Goal: Task Accomplishment & Management: Use online tool/utility

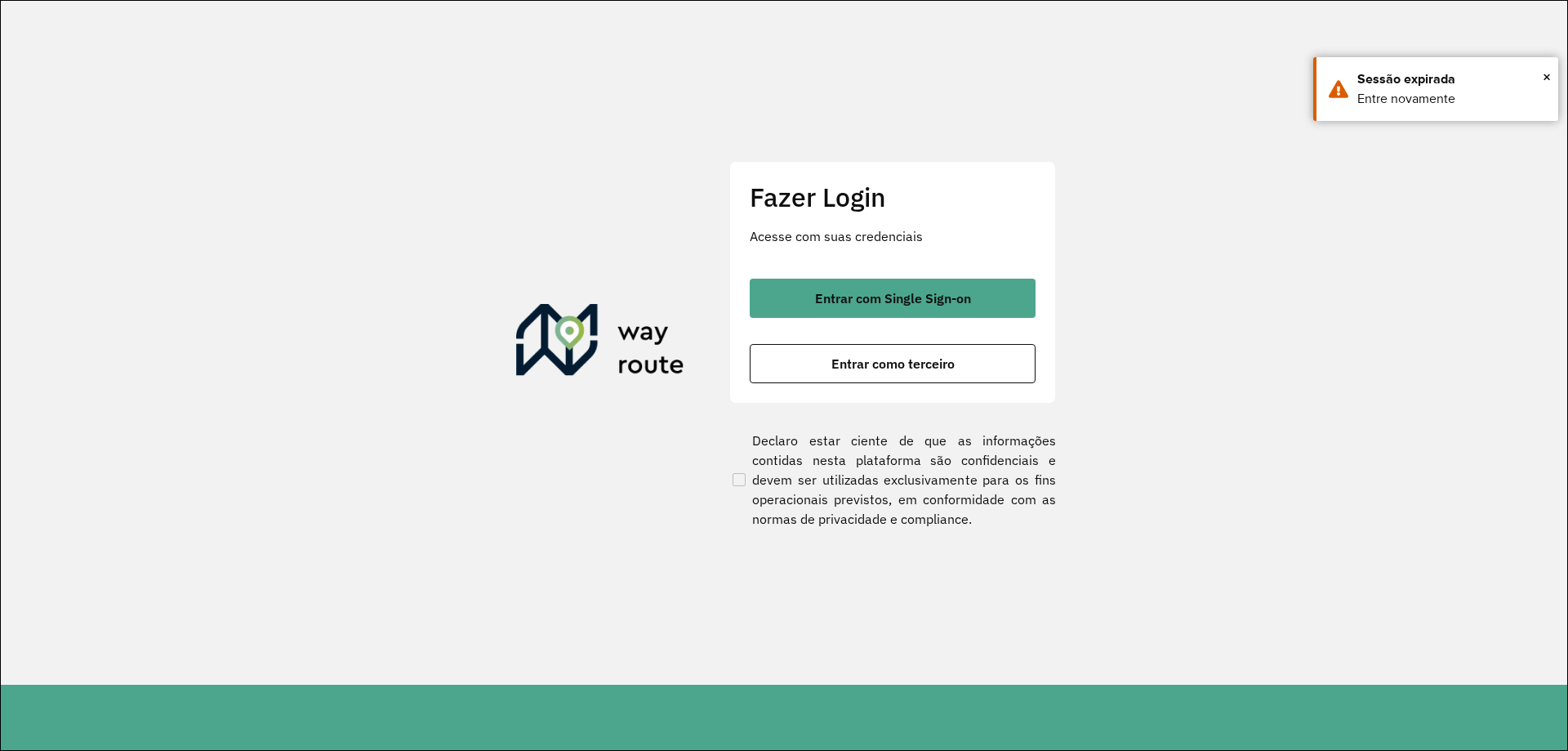
click at [848, 359] on span "Entrar como terceiro" at bounding box center [892, 363] width 124 height 13
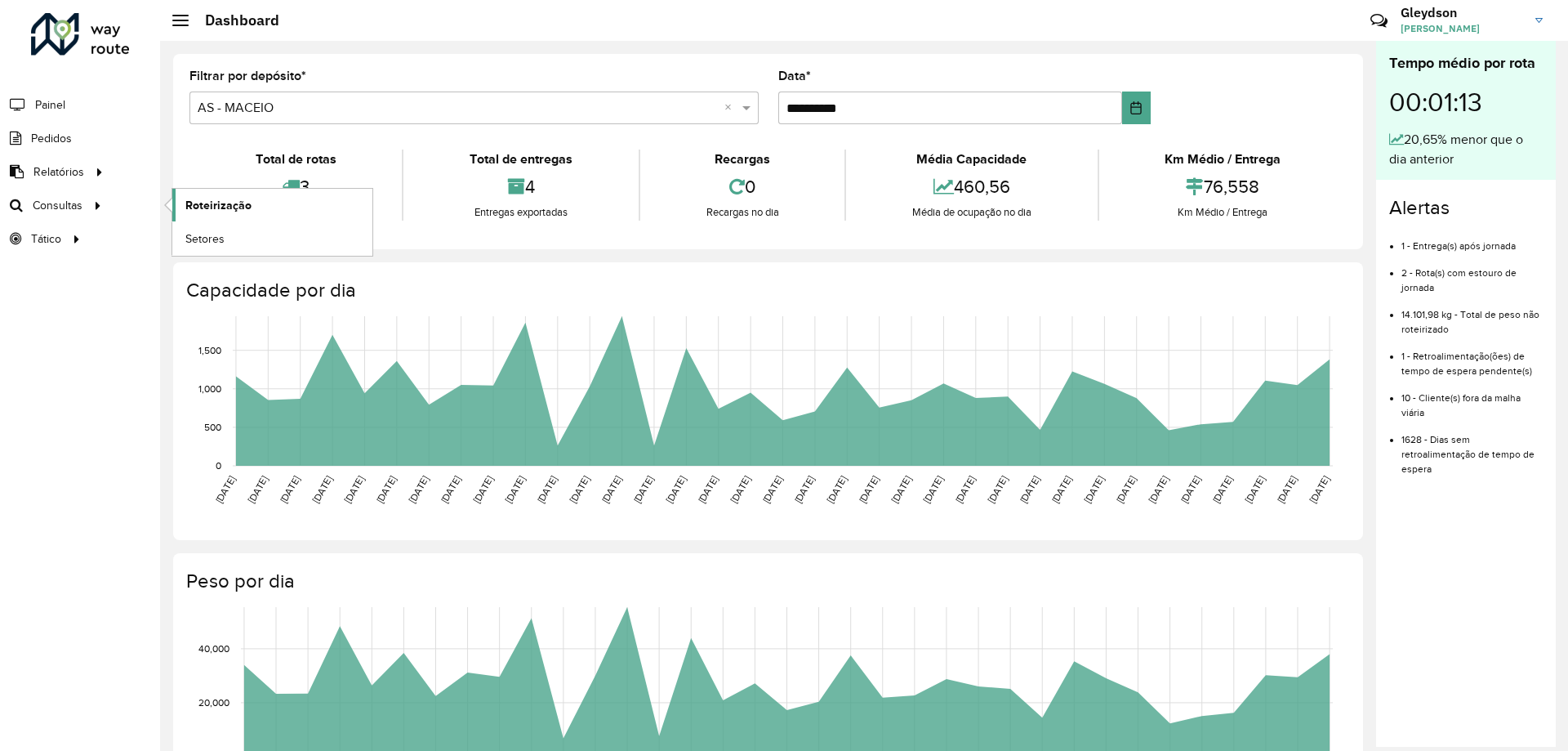
click at [236, 201] on span "Roteirização" at bounding box center [218, 205] width 66 height 17
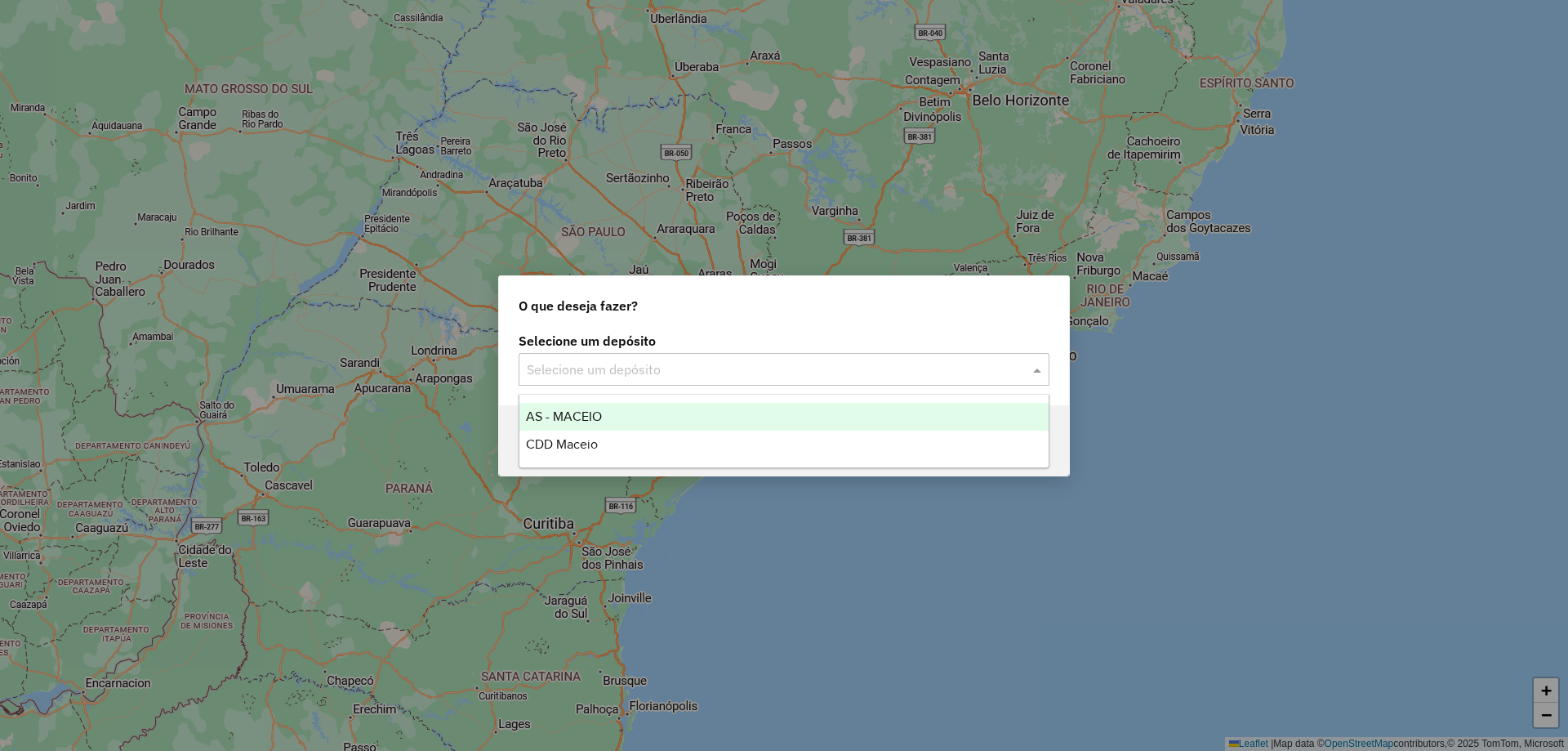
click at [781, 370] on input "text" at bounding box center [767, 371] width 481 height 20
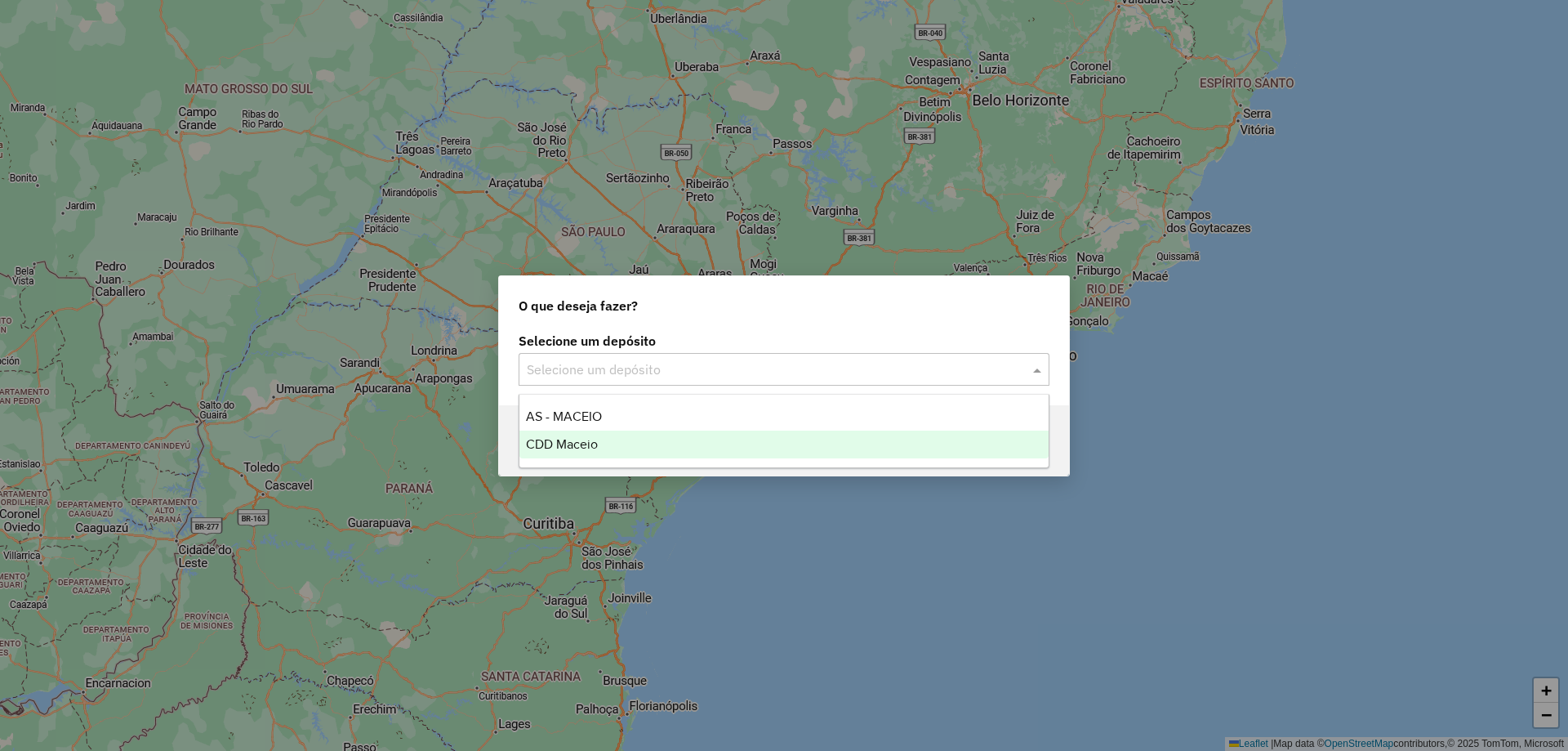
click at [667, 445] on div "CDD Maceio" at bounding box center [784, 444] width 529 height 28
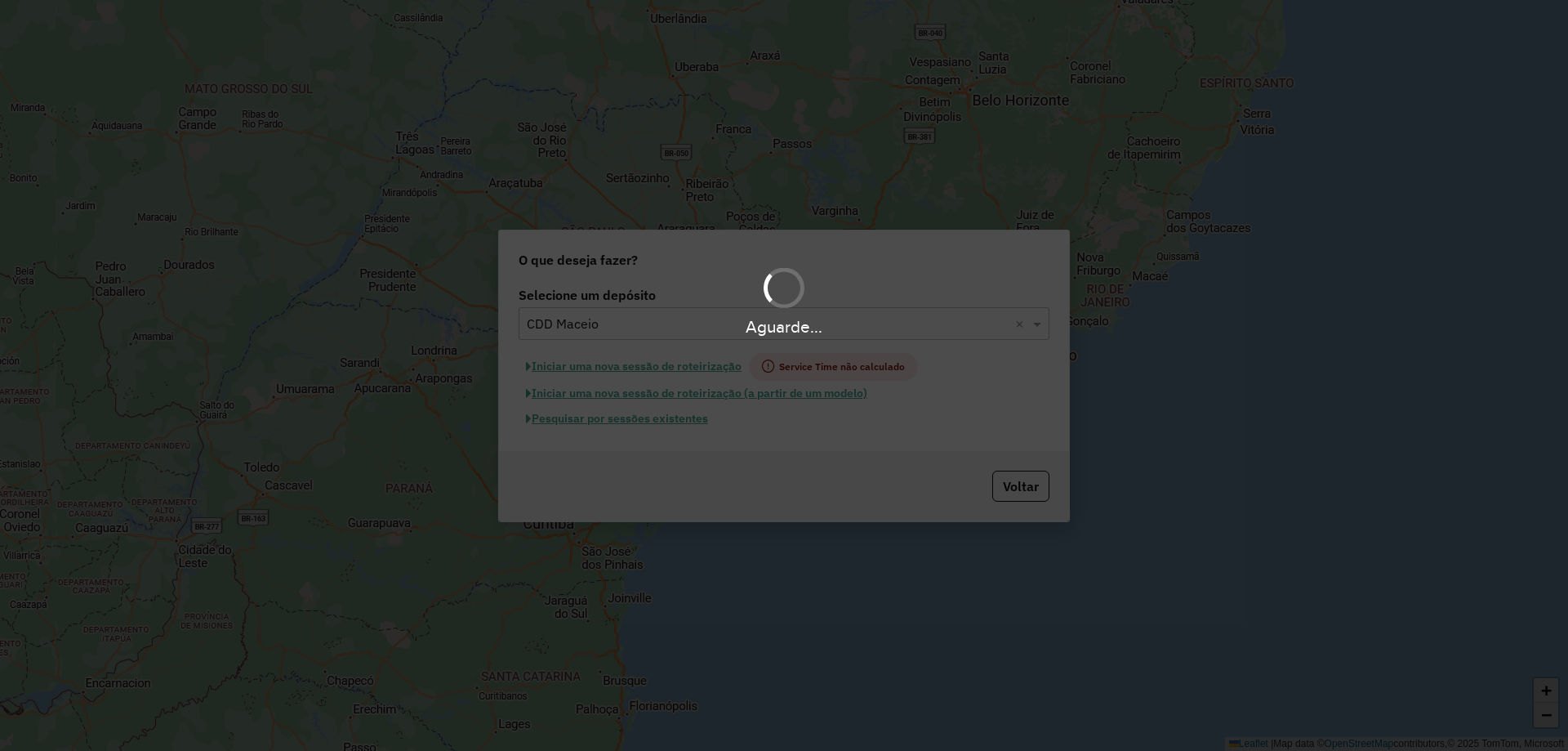
click at [687, 427] on hb-app "Aguarde... Pop-up bloqueado! Seu navegador bloqueou automáticamente a abertura …" at bounding box center [784, 375] width 1568 height 751
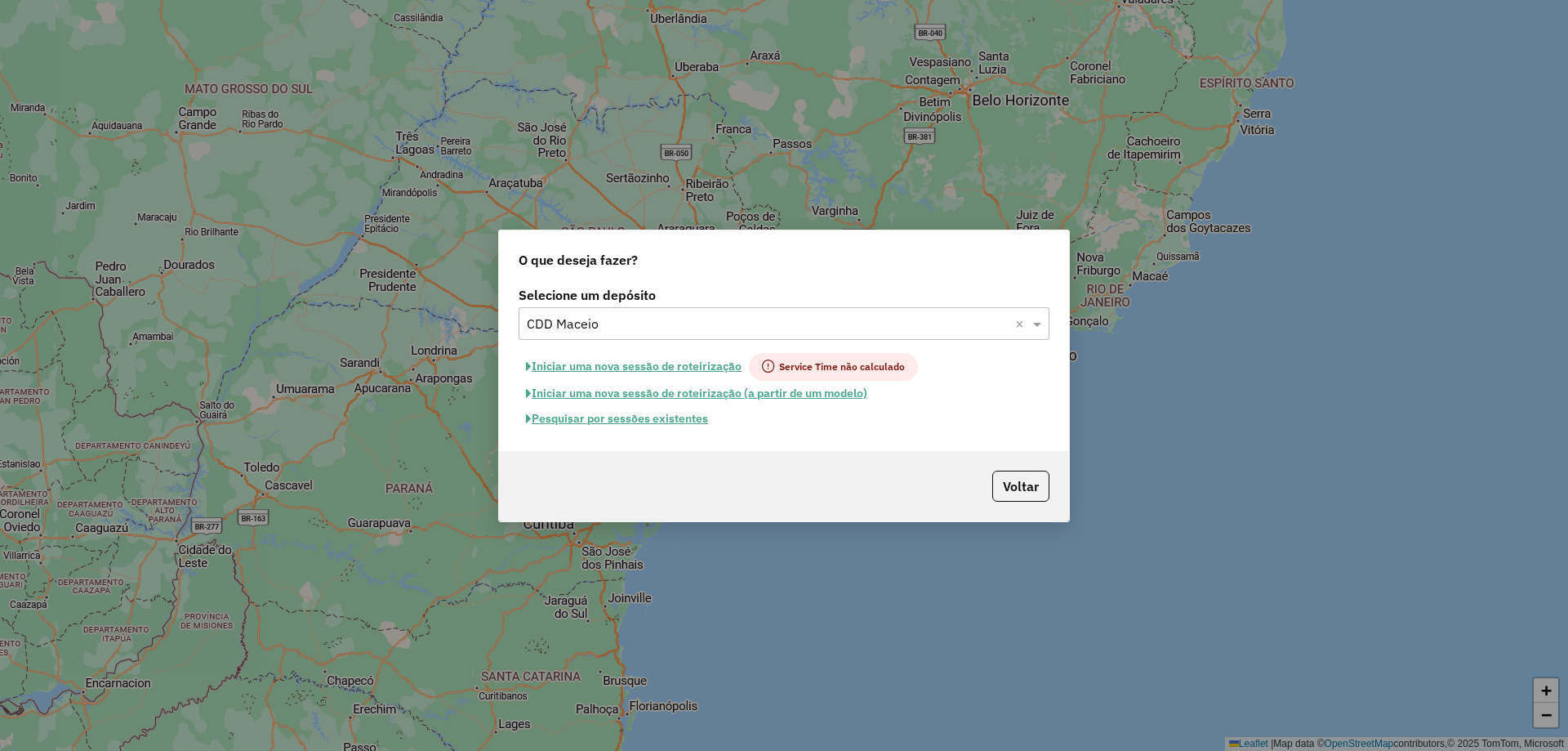
click at [689, 423] on button "Pesquisar por sessões existentes" at bounding box center [617, 418] width 197 height 25
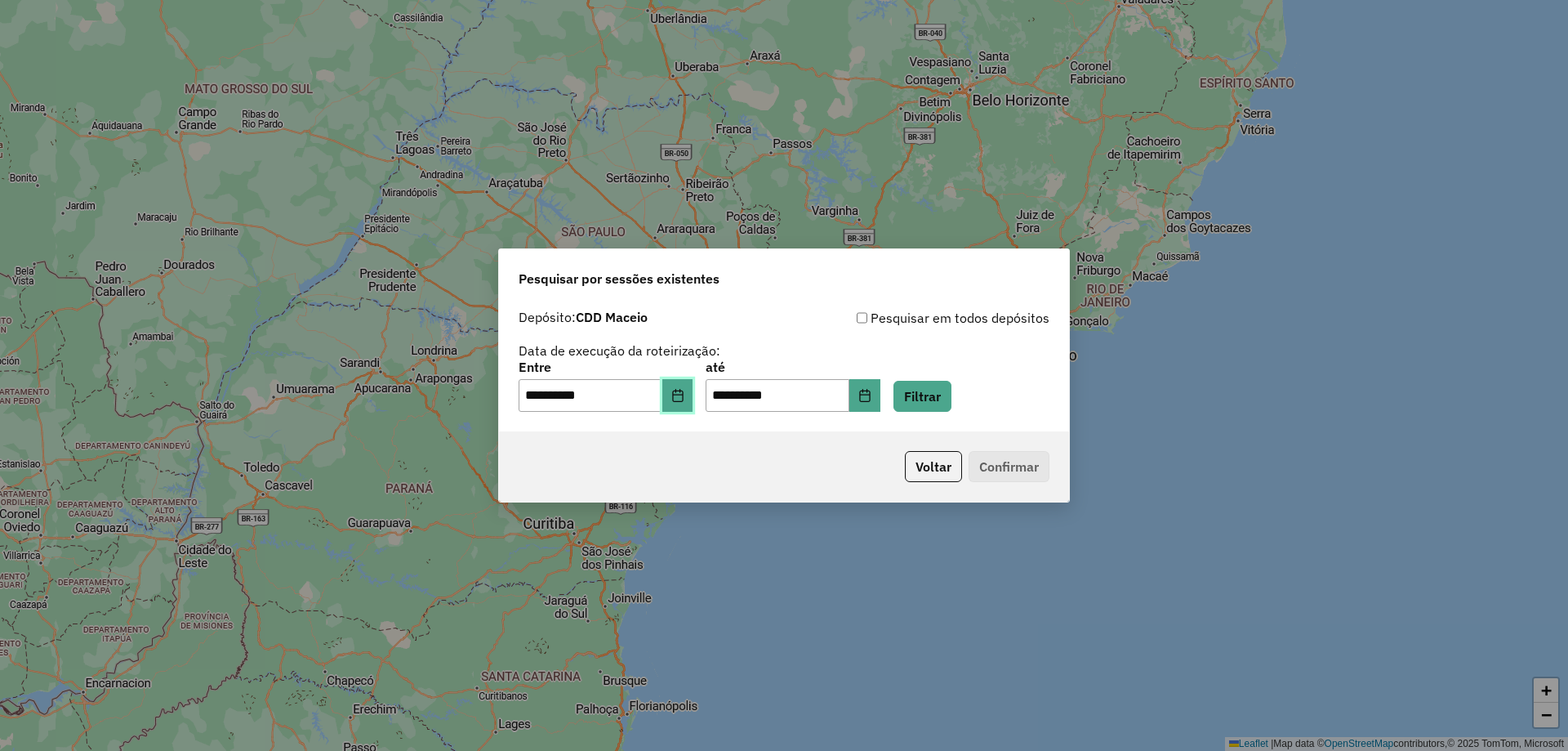
click at [685, 394] on icon "Choose Date" at bounding box center [677, 395] width 13 height 13
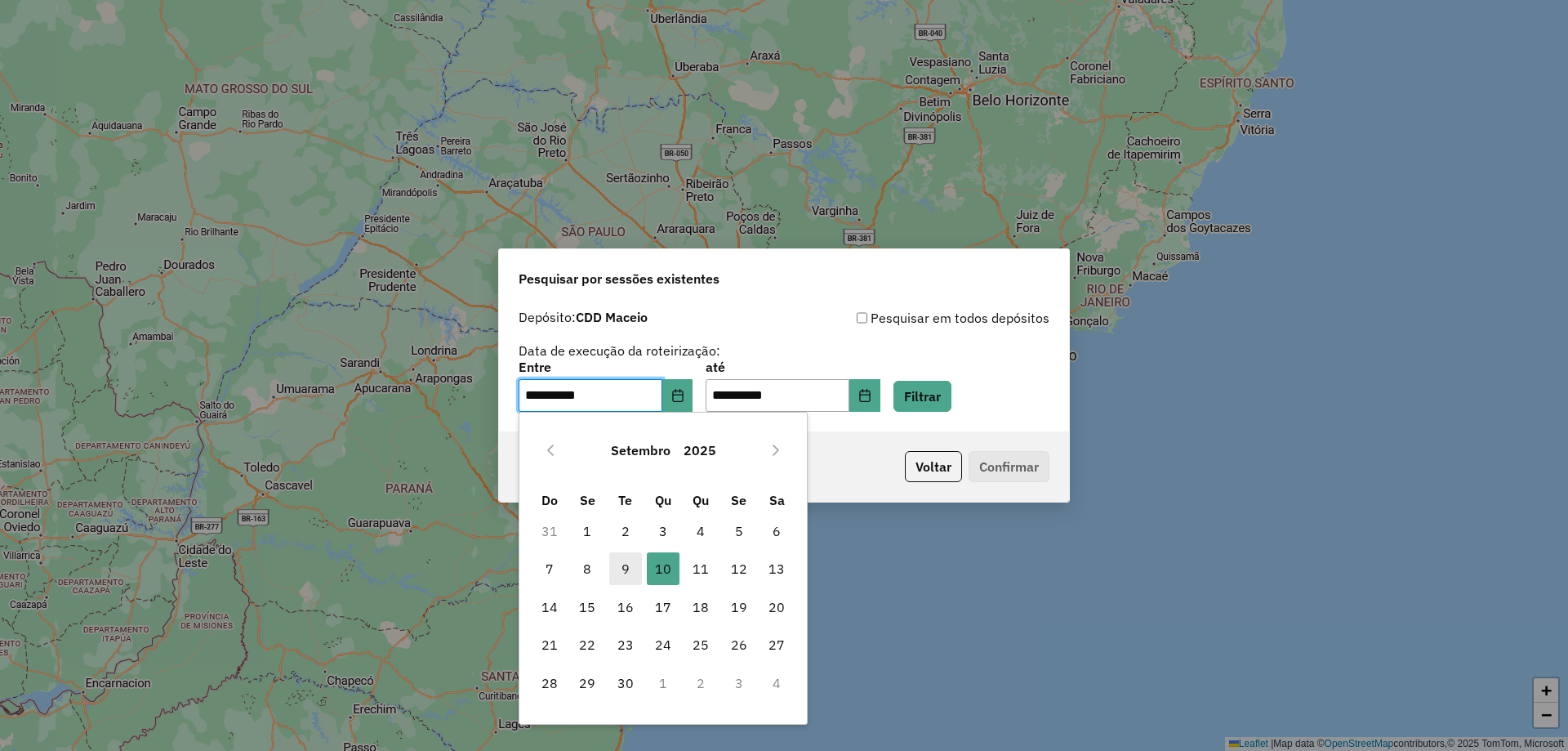
click at [624, 575] on span "9" at bounding box center [625, 568] width 33 height 33
type input "**********"
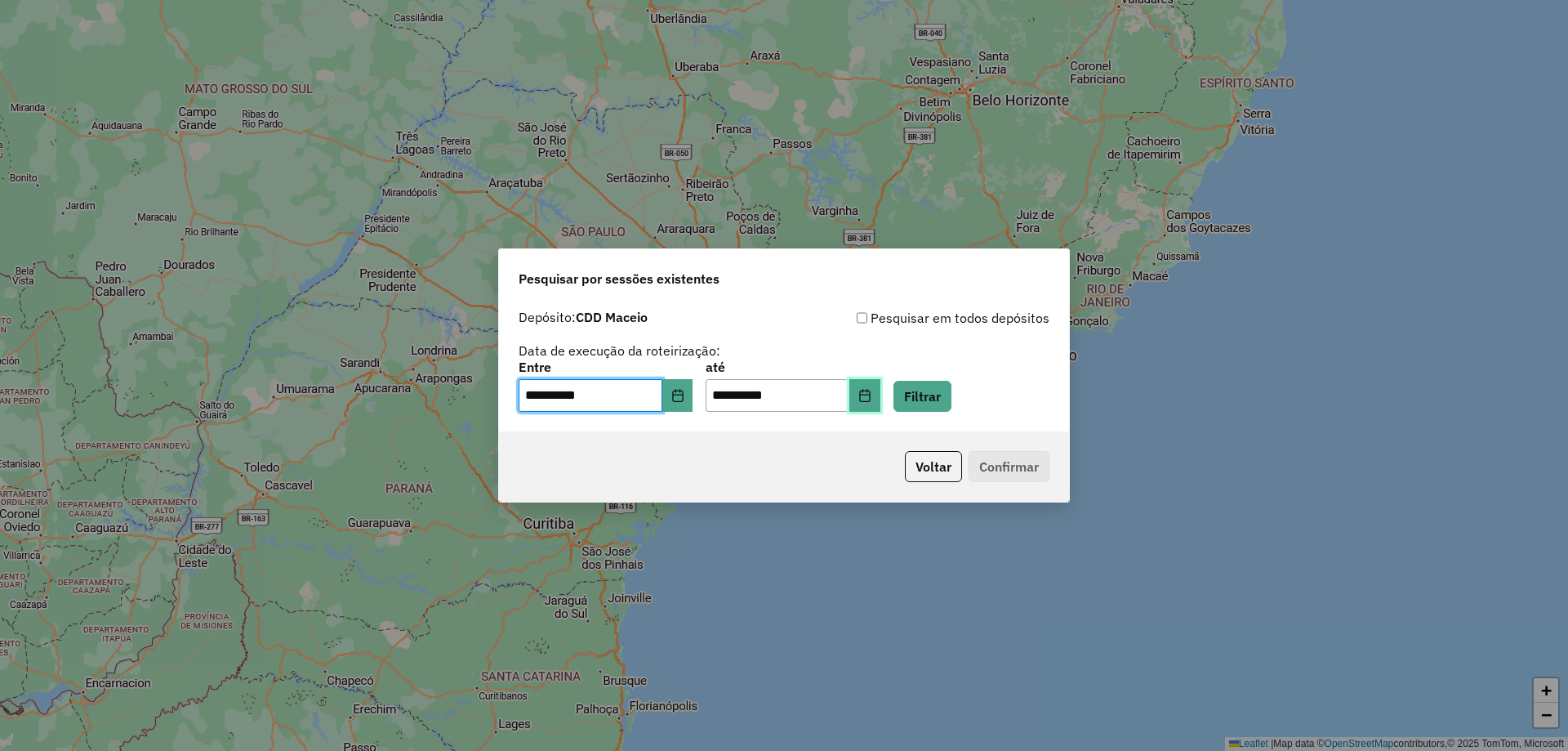
click at [872, 397] on icon "Choose Date" at bounding box center [864, 395] width 13 height 13
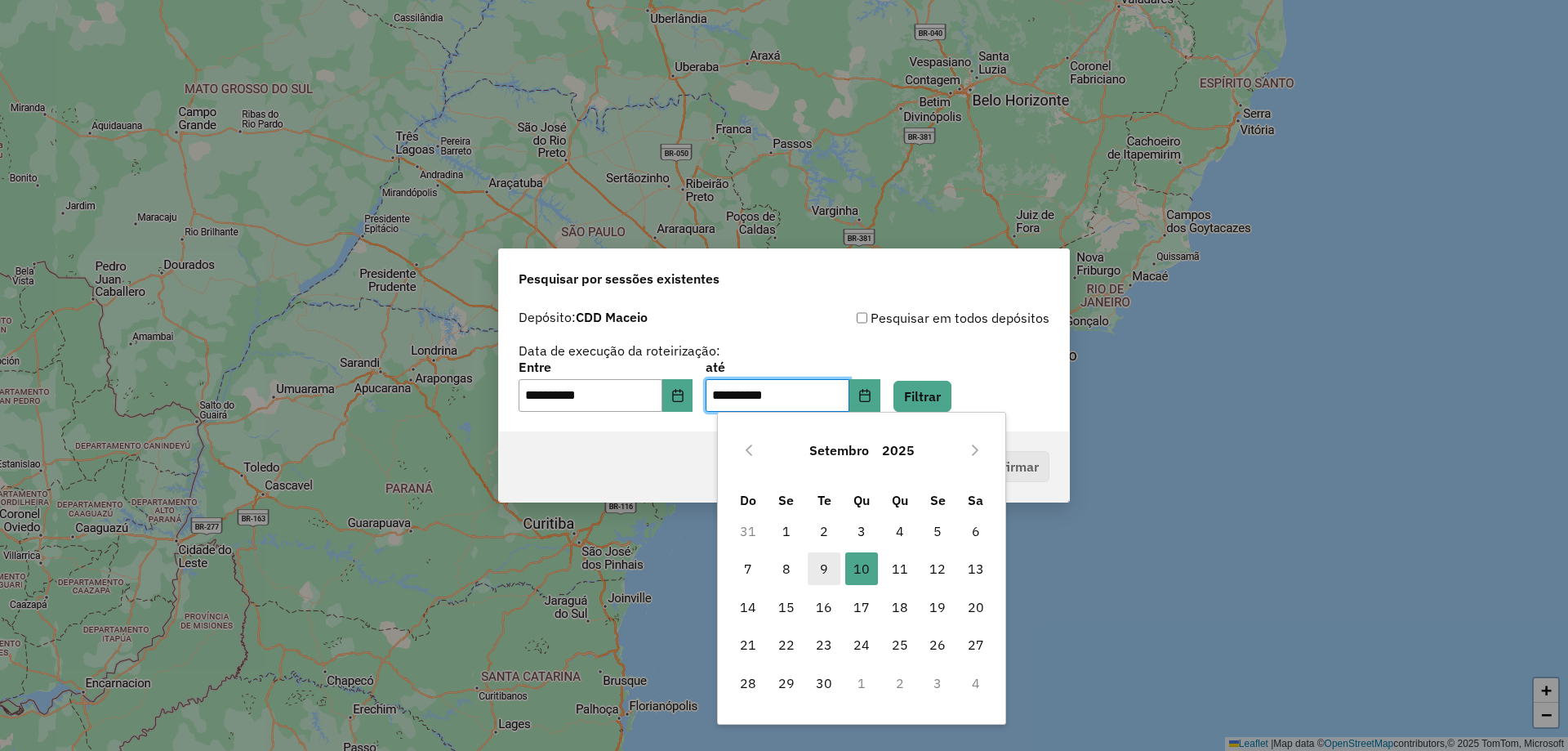
click at [816, 566] on span "9" at bounding box center [824, 568] width 33 height 33
type input "**********"
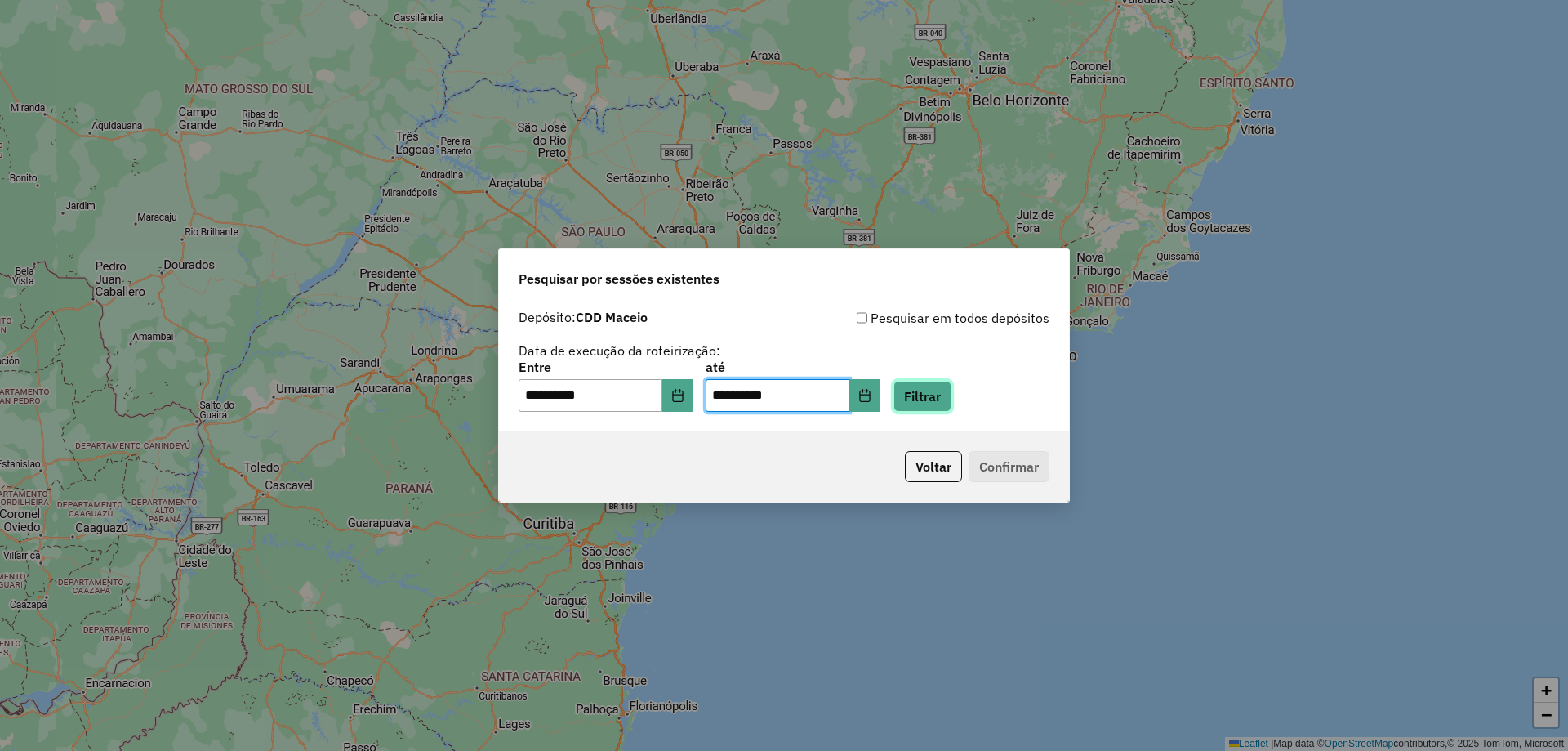
click at [941, 403] on button "Filtrar" at bounding box center [922, 396] width 58 height 31
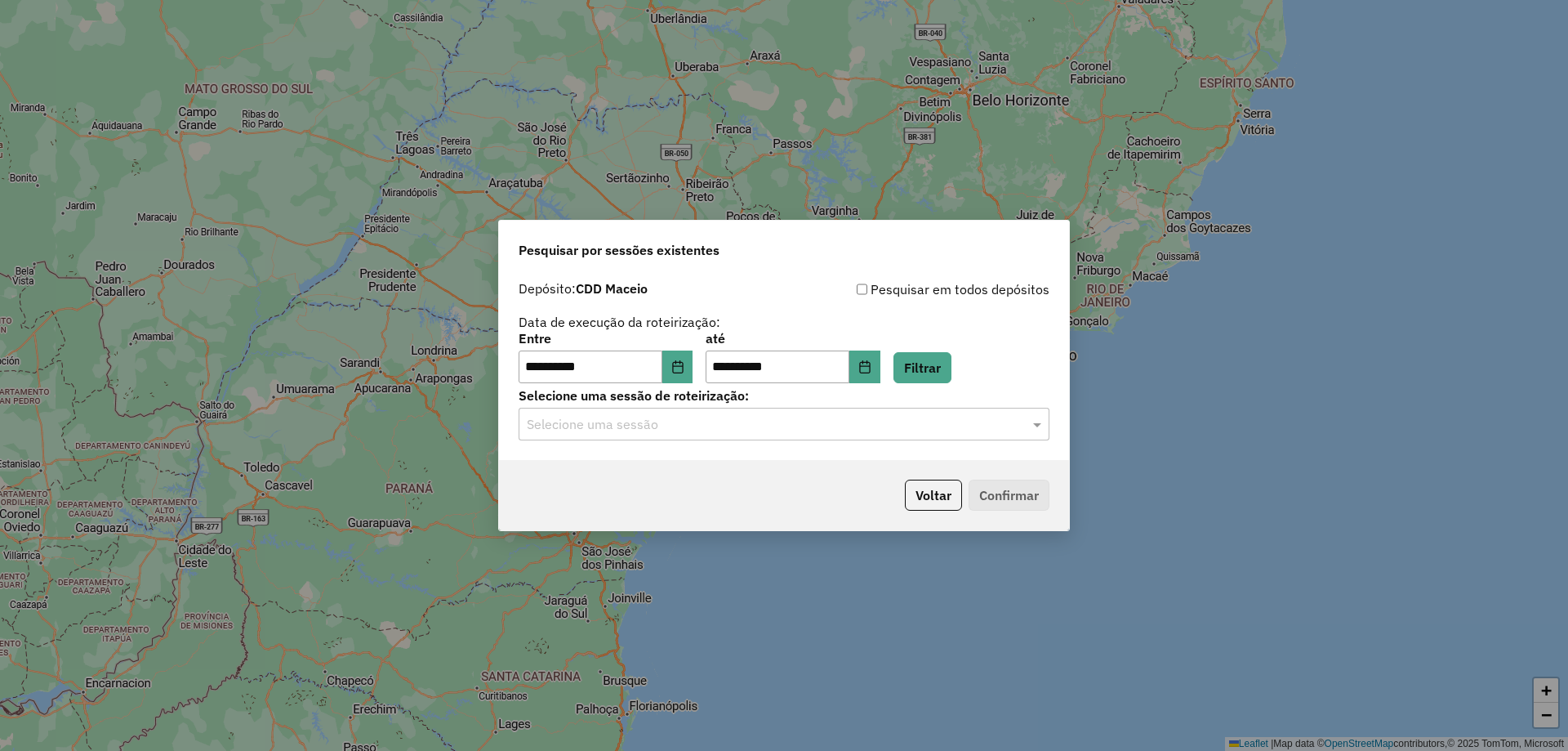
click at [762, 426] on input "text" at bounding box center [767, 425] width 481 height 20
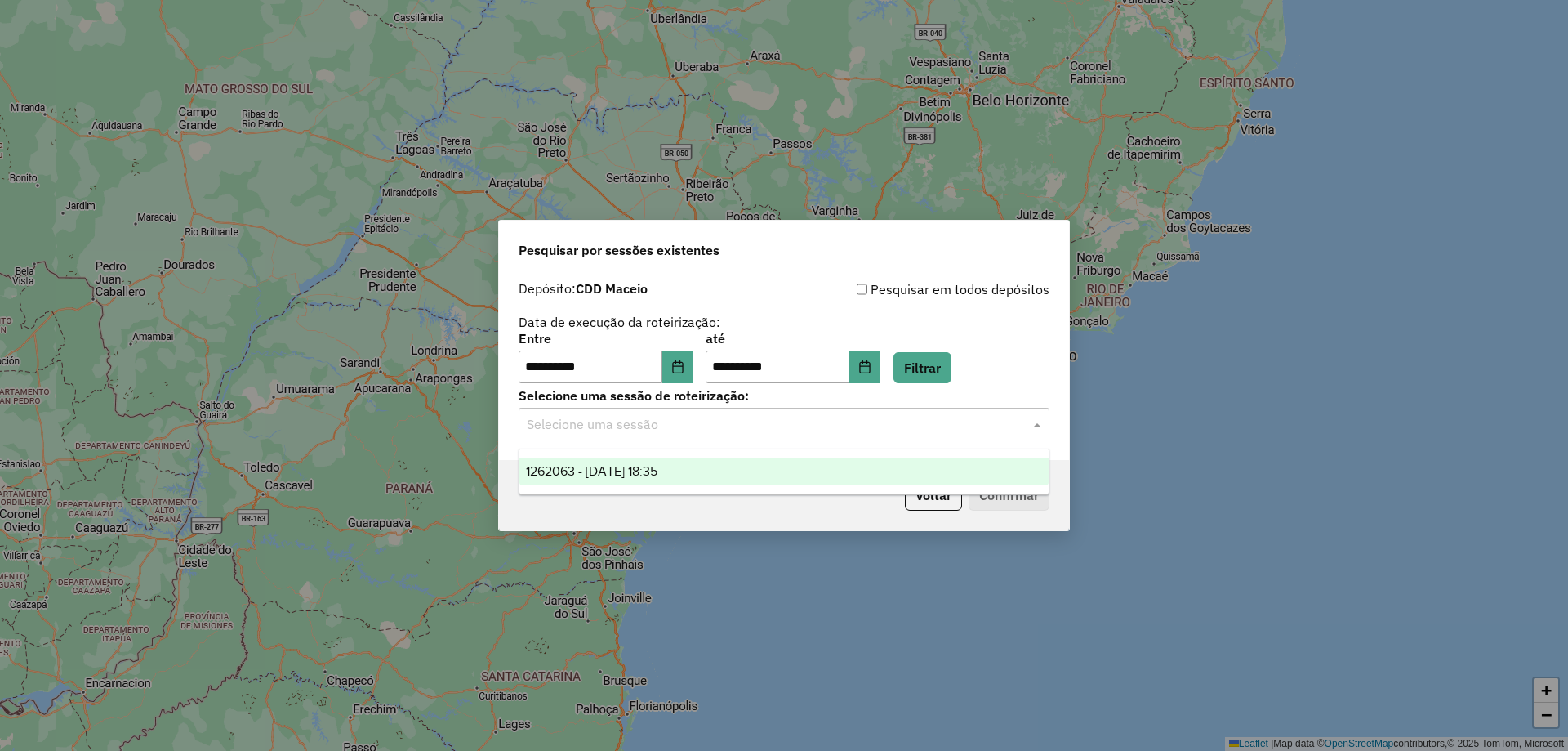
click at [694, 473] on div "1262063 - 09/09/2025 18:35" at bounding box center [784, 471] width 529 height 28
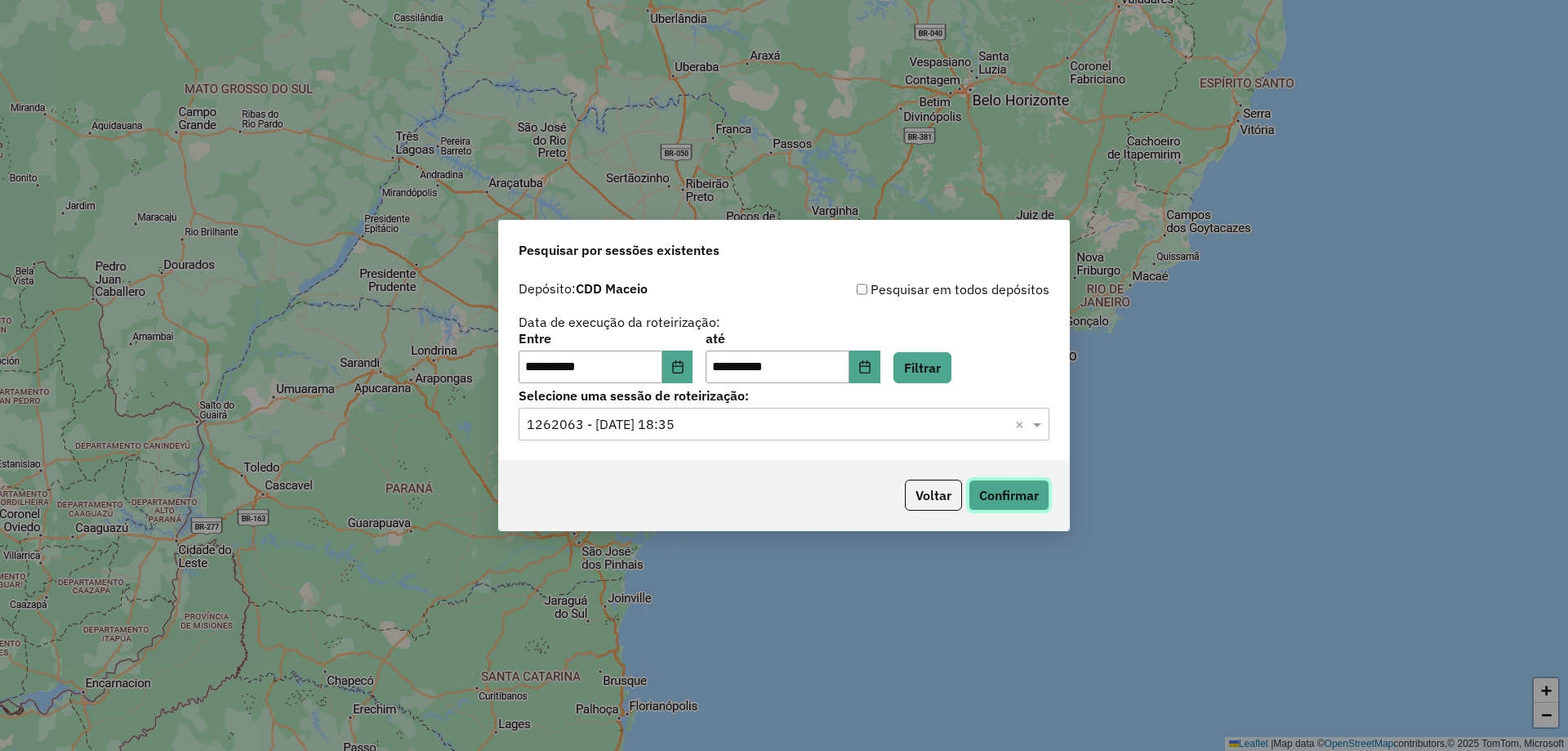
click at [1021, 503] on button "Confirmar" at bounding box center [1009, 495] width 81 height 31
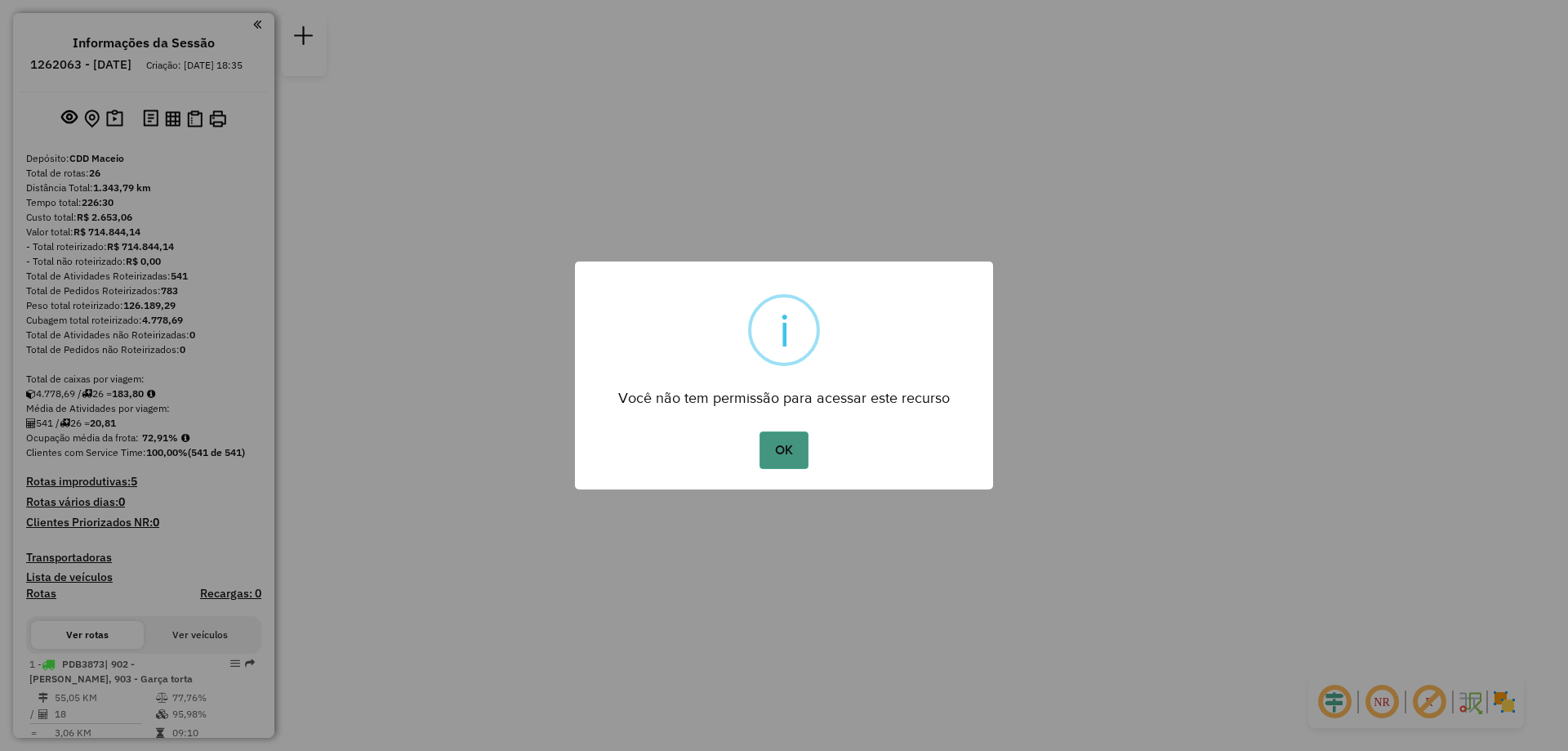
click at [779, 456] on button "OK" at bounding box center [783, 450] width 48 height 38
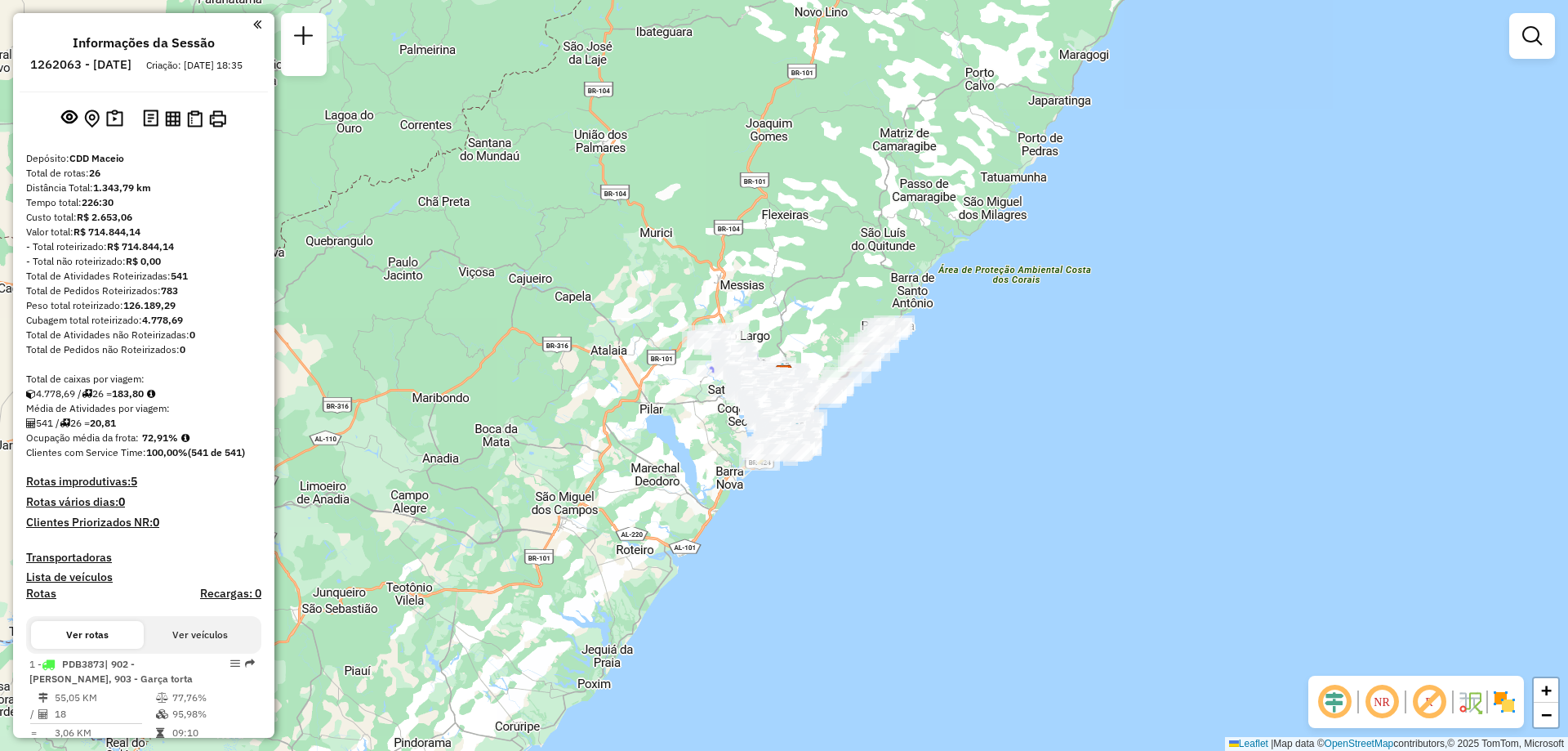
scroll to position [684, 0]
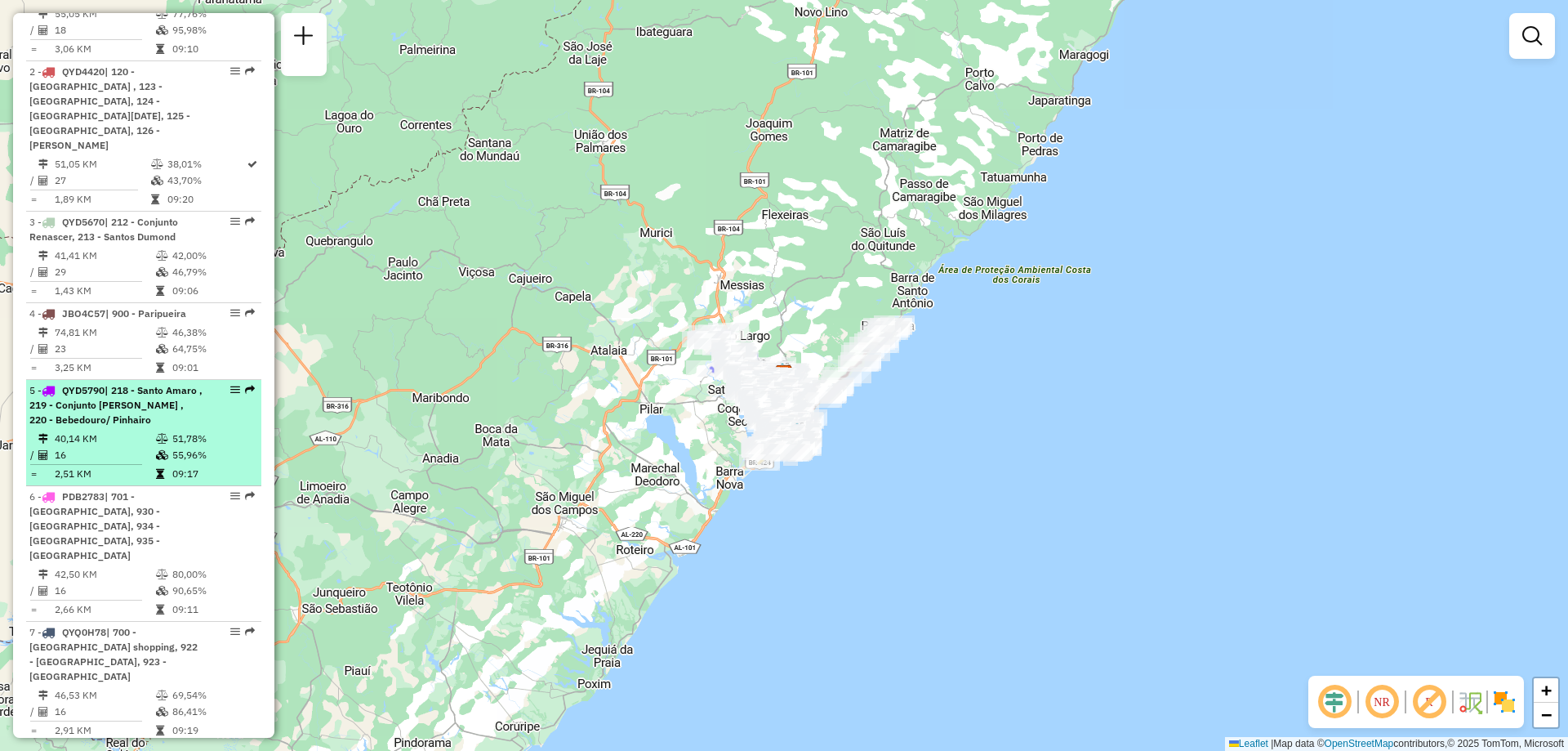
select select "**********"
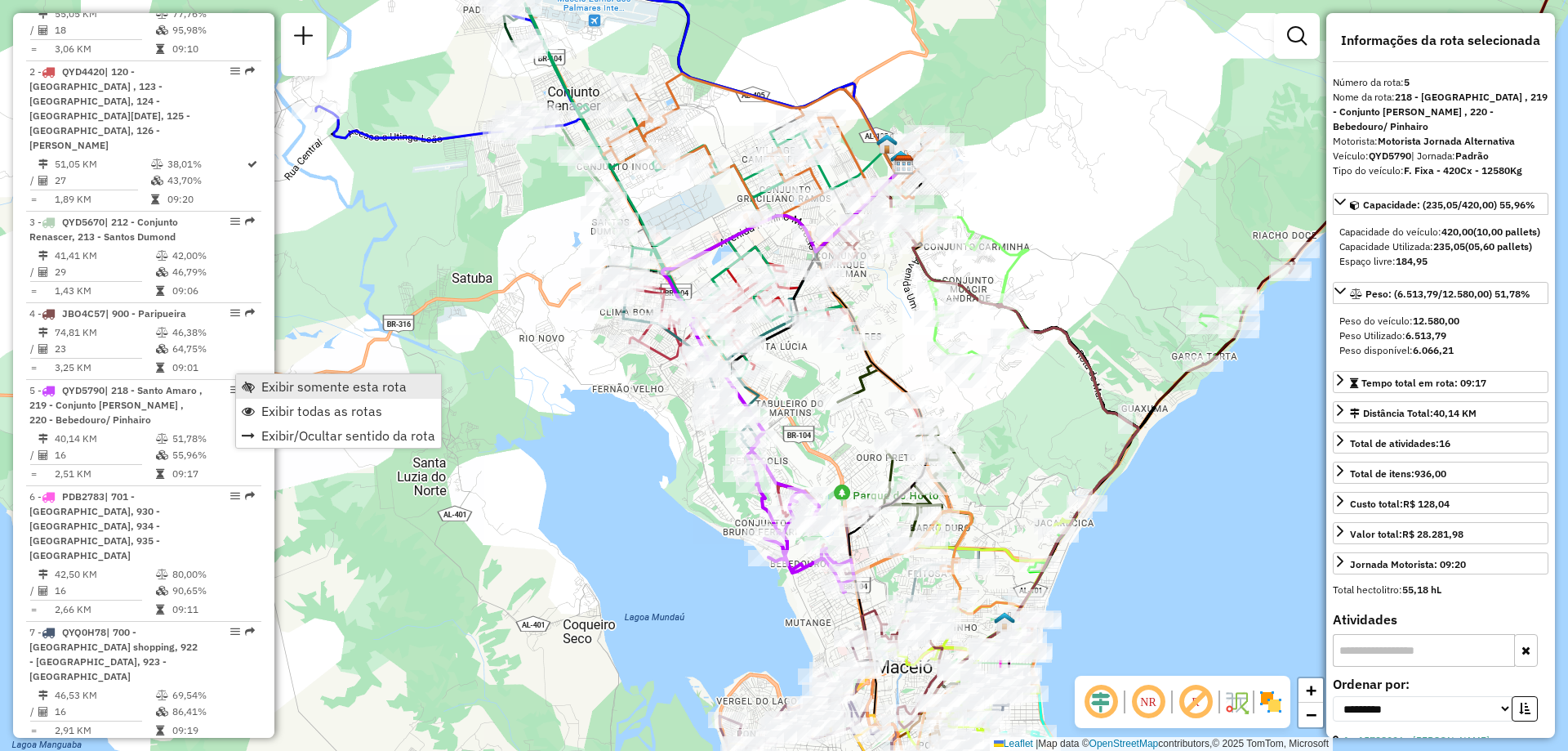
click at [318, 389] on span "Exibir somente esta rota" at bounding box center [333, 386] width 145 height 13
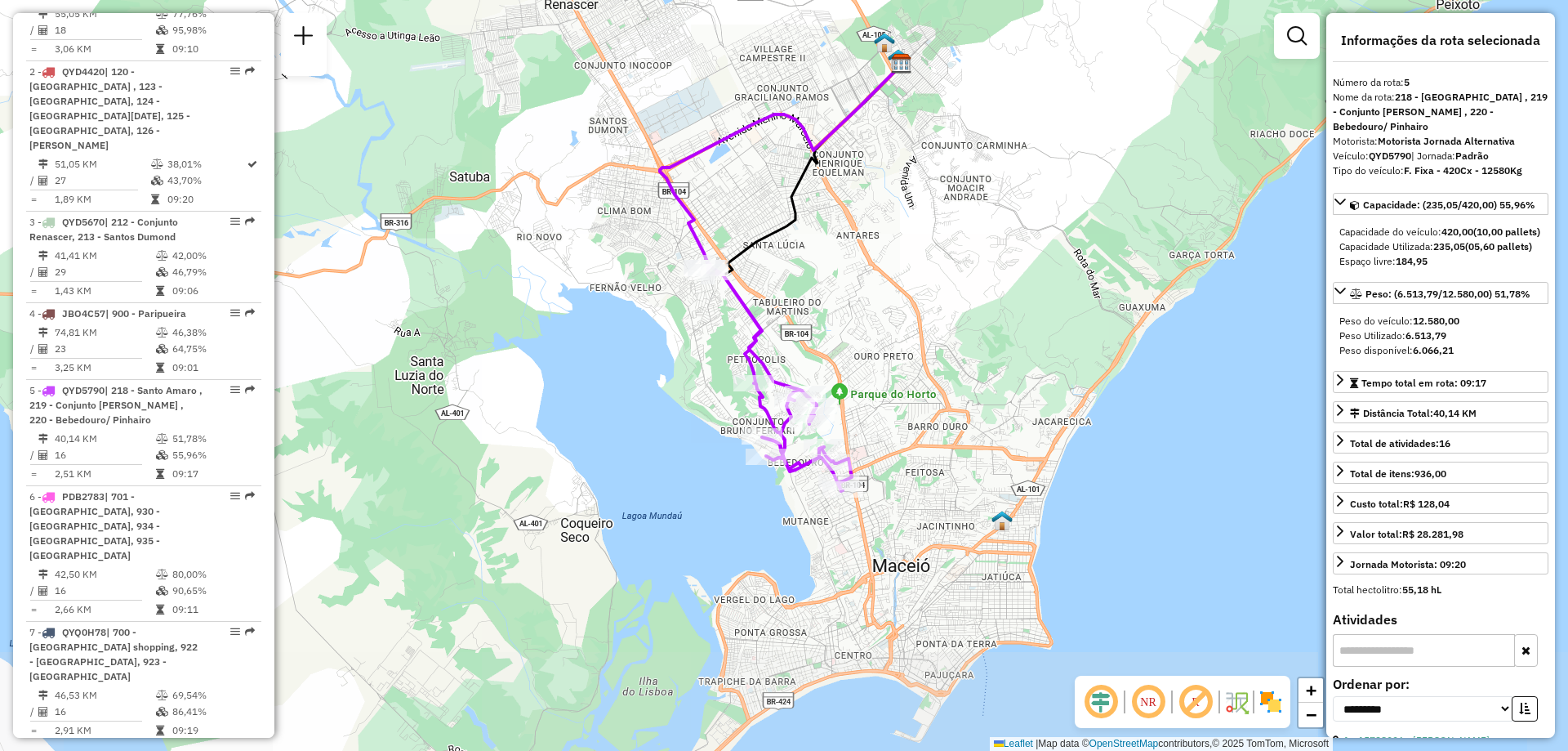
drag, startPoint x: 584, startPoint y: 405, endPoint x: 583, endPoint y: 365, distance: 40.0
click at [583, 365] on div "Janela de atendimento Grade de atendimento Capacidade Transportadoras Veículos …" at bounding box center [784, 375] width 1568 height 751
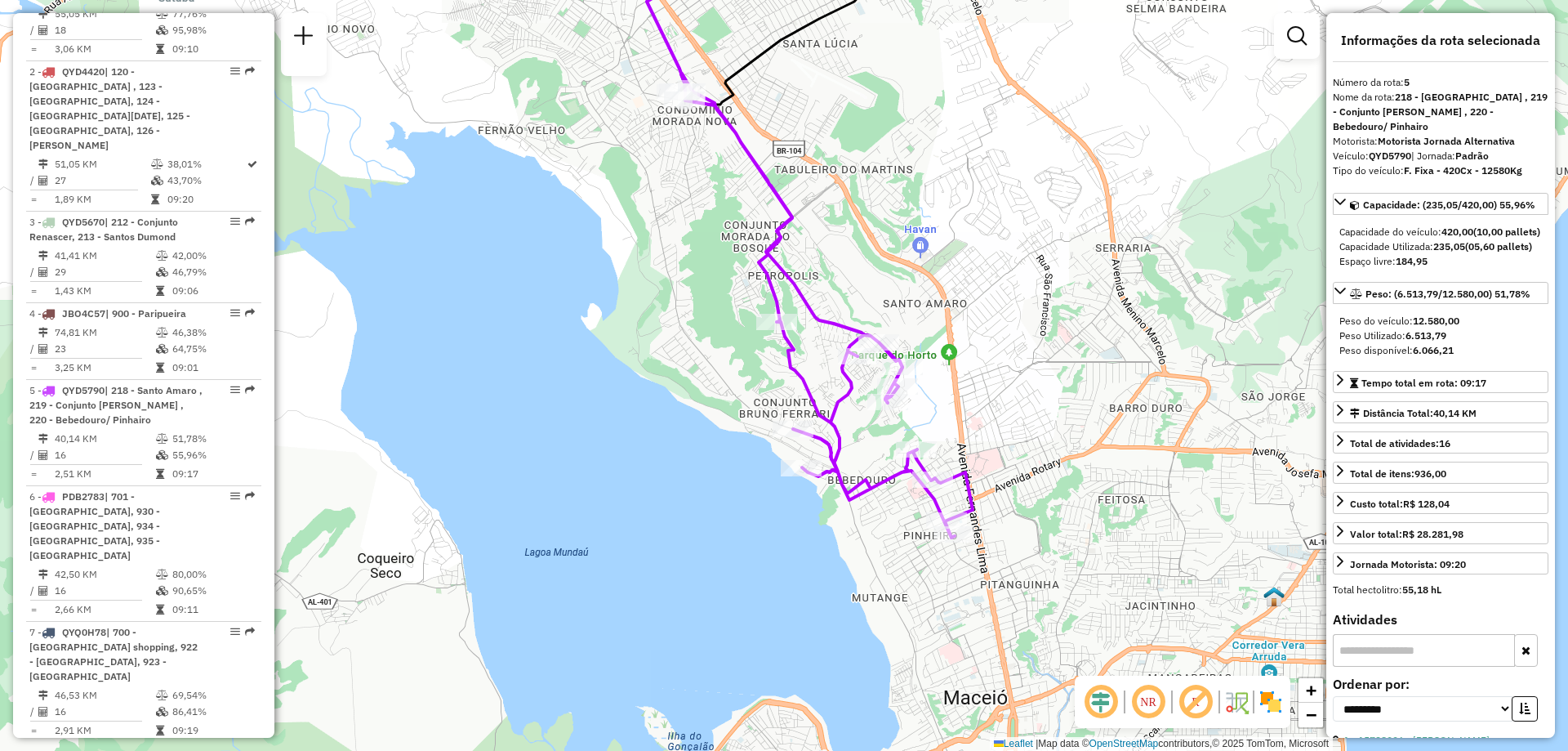
drag, startPoint x: 700, startPoint y: 328, endPoint x: 713, endPoint y: 358, distance: 32.7
click at [713, 358] on div "Janela de atendimento Grade de atendimento Capacidade Transportadoras Veículos …" at bounding box center [784, 375] width 1568 height 751
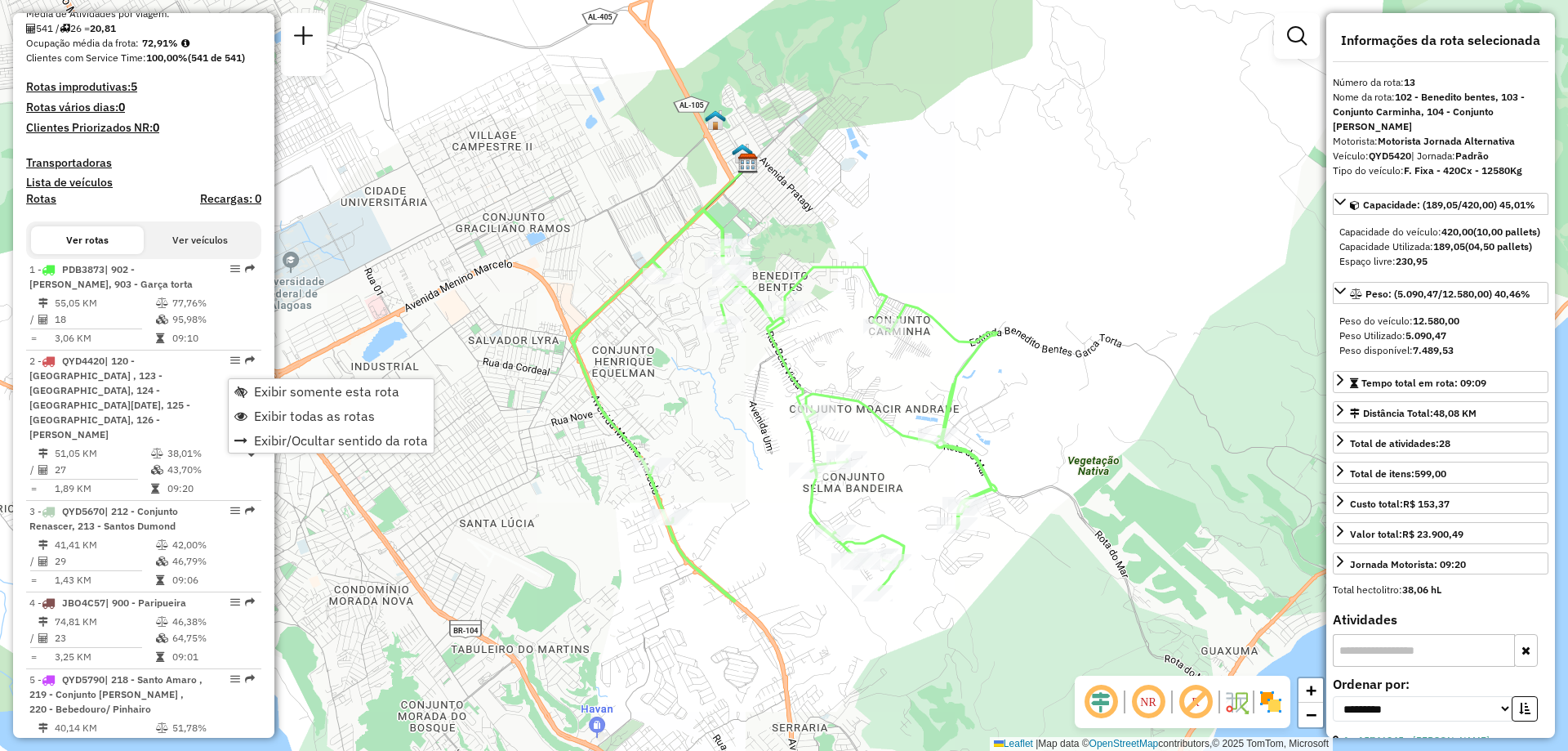
scroll to position [1853, 0]
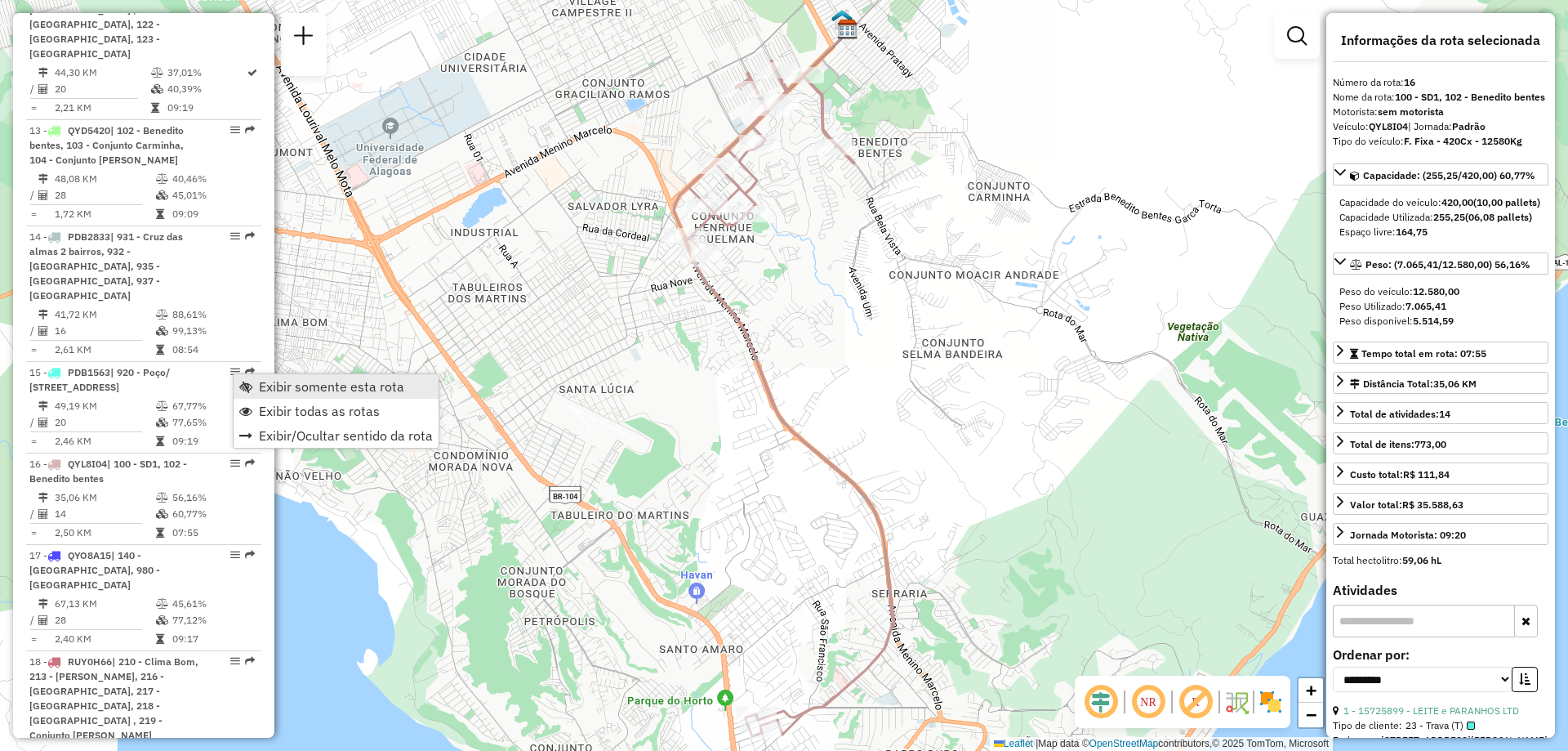
click at [304, 386] on span "Exibir somente esta rota" at bounding box center [331, 386] width 145 height 13
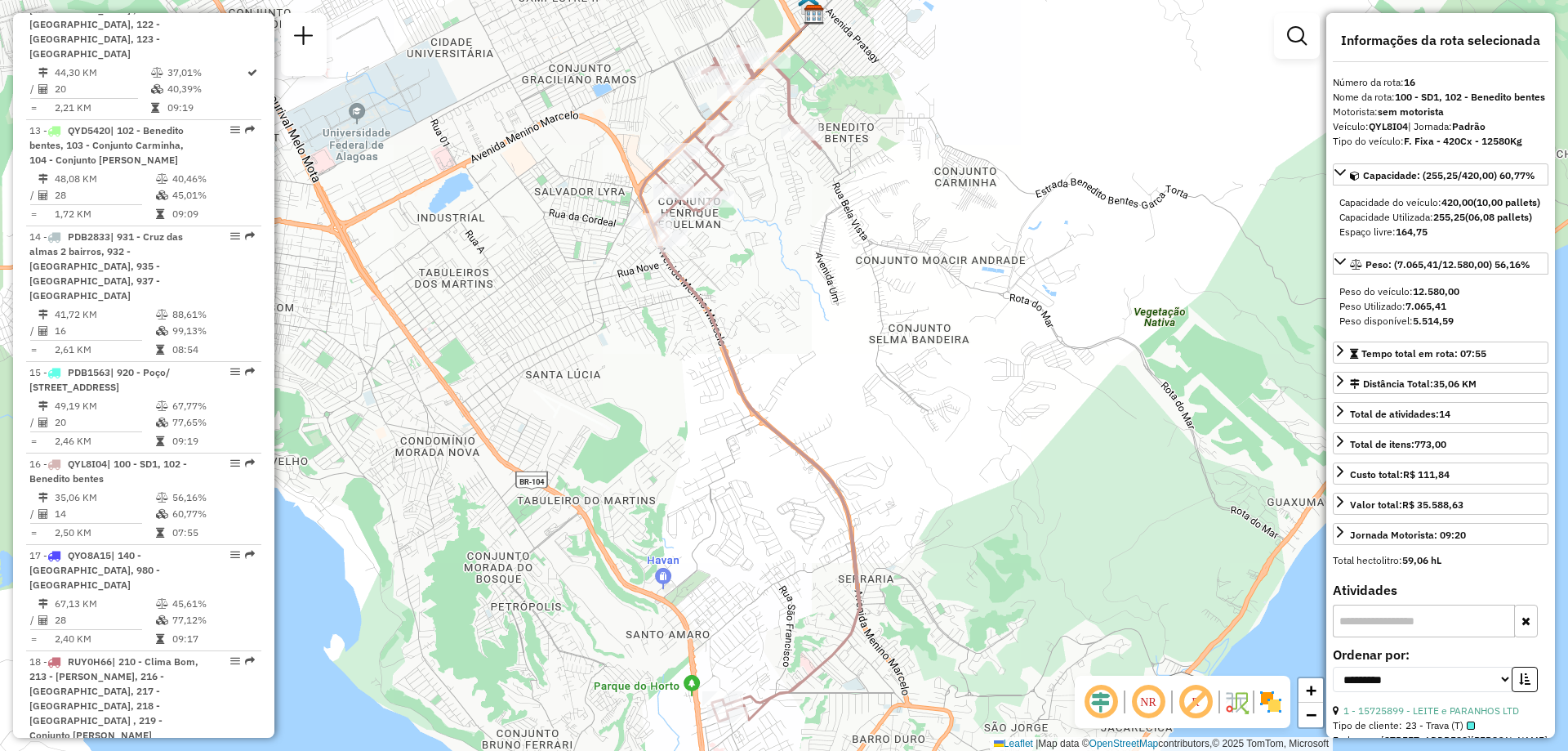
drag, startPoint x: 527, startPoint y: 416, endPoint x: 494, endPoint y: 401, distance: 36.2
click at [494, 401] on div "Janela de atendimento Grade de atendimento Capacidade Transportadoras Veículos …" at bounding box center [784, 375] width 1568 height 751
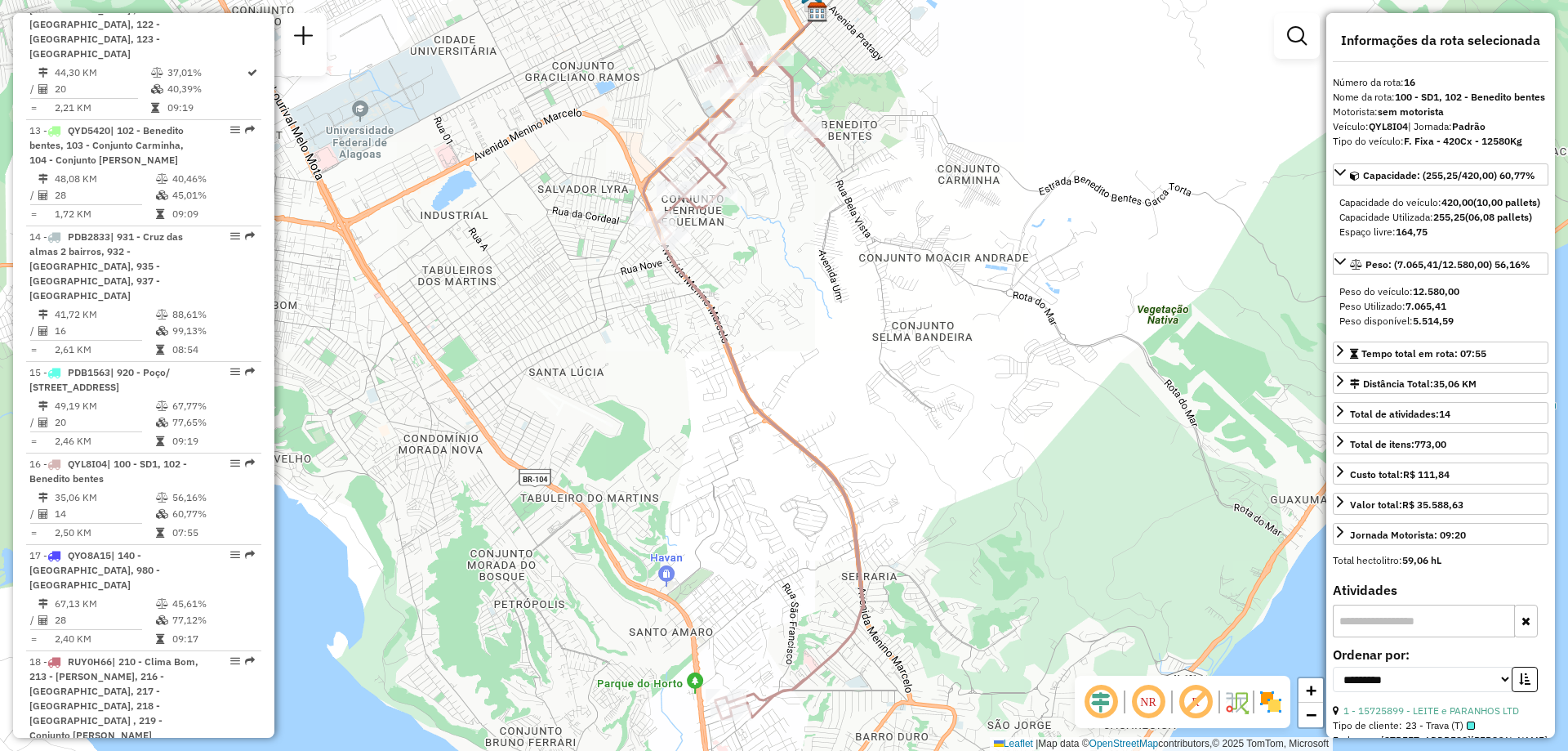
click at [558, 535] on div "Janela de atendimento Grade de atendimento Capacidade Transportadoras Veículos …" at bounding box center [784, 375] width 1568 height 751
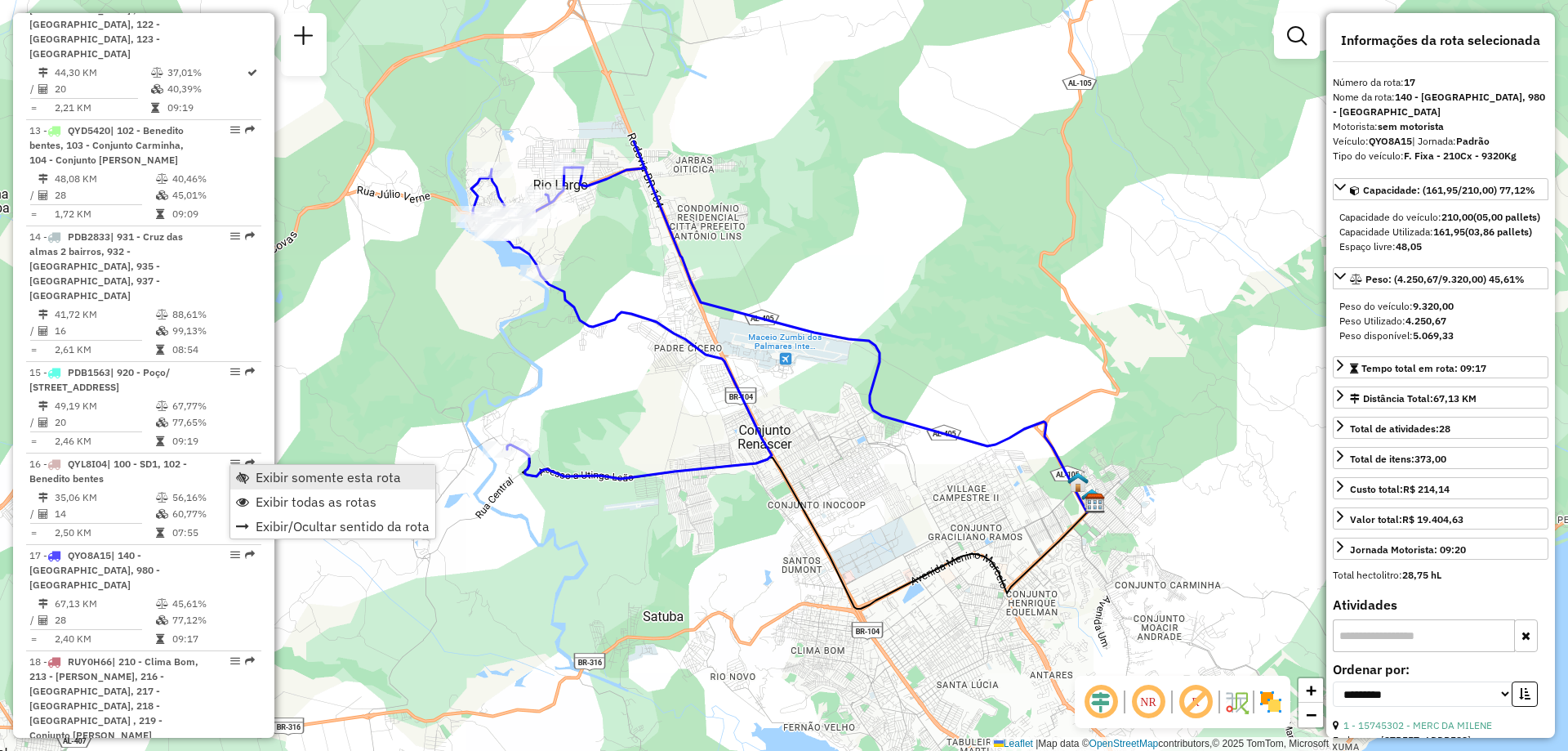
click at [342, 480] on span "Exibir somente esta rota" at bounding box center [328, 477] width 145 height 13
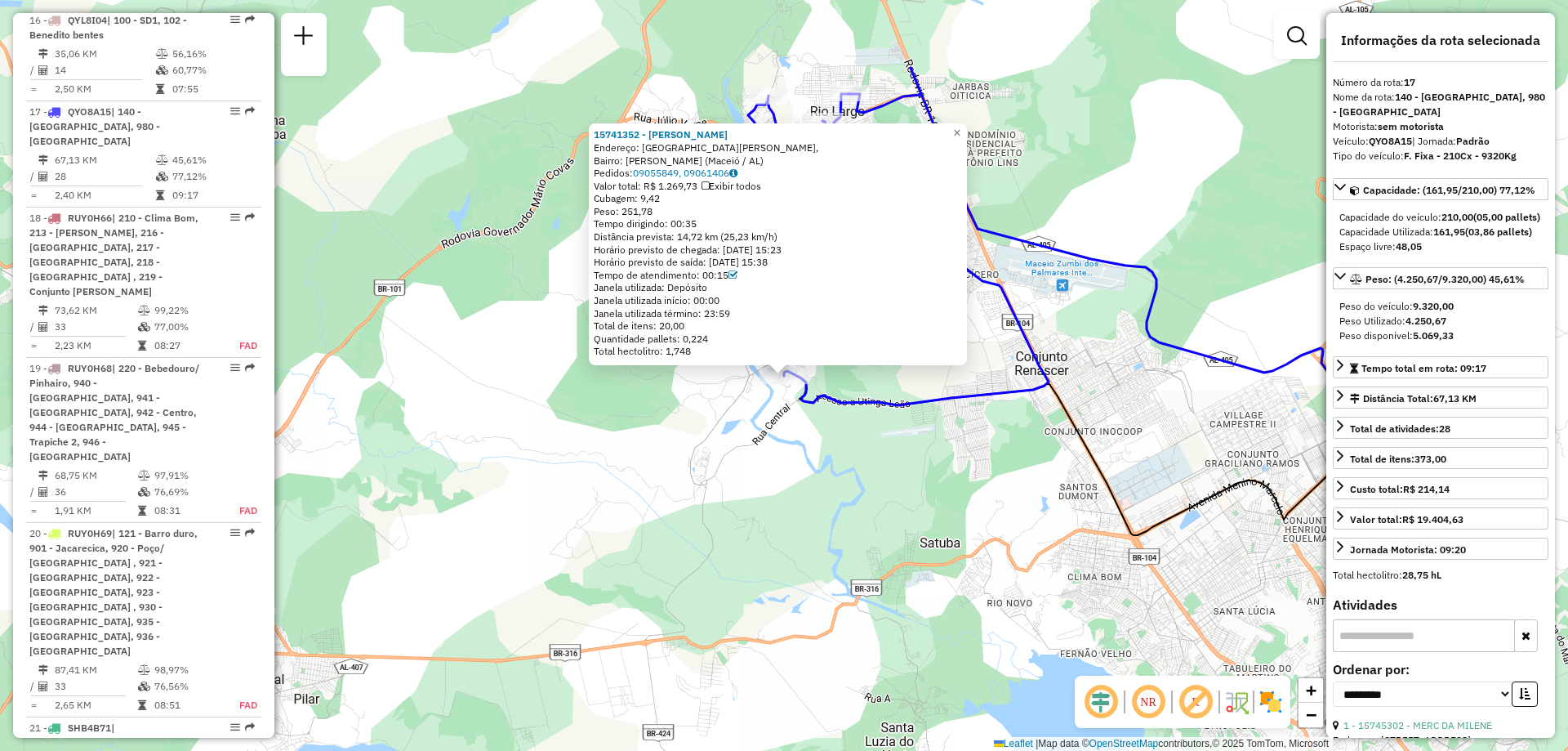
scroll to position [2765, 0]
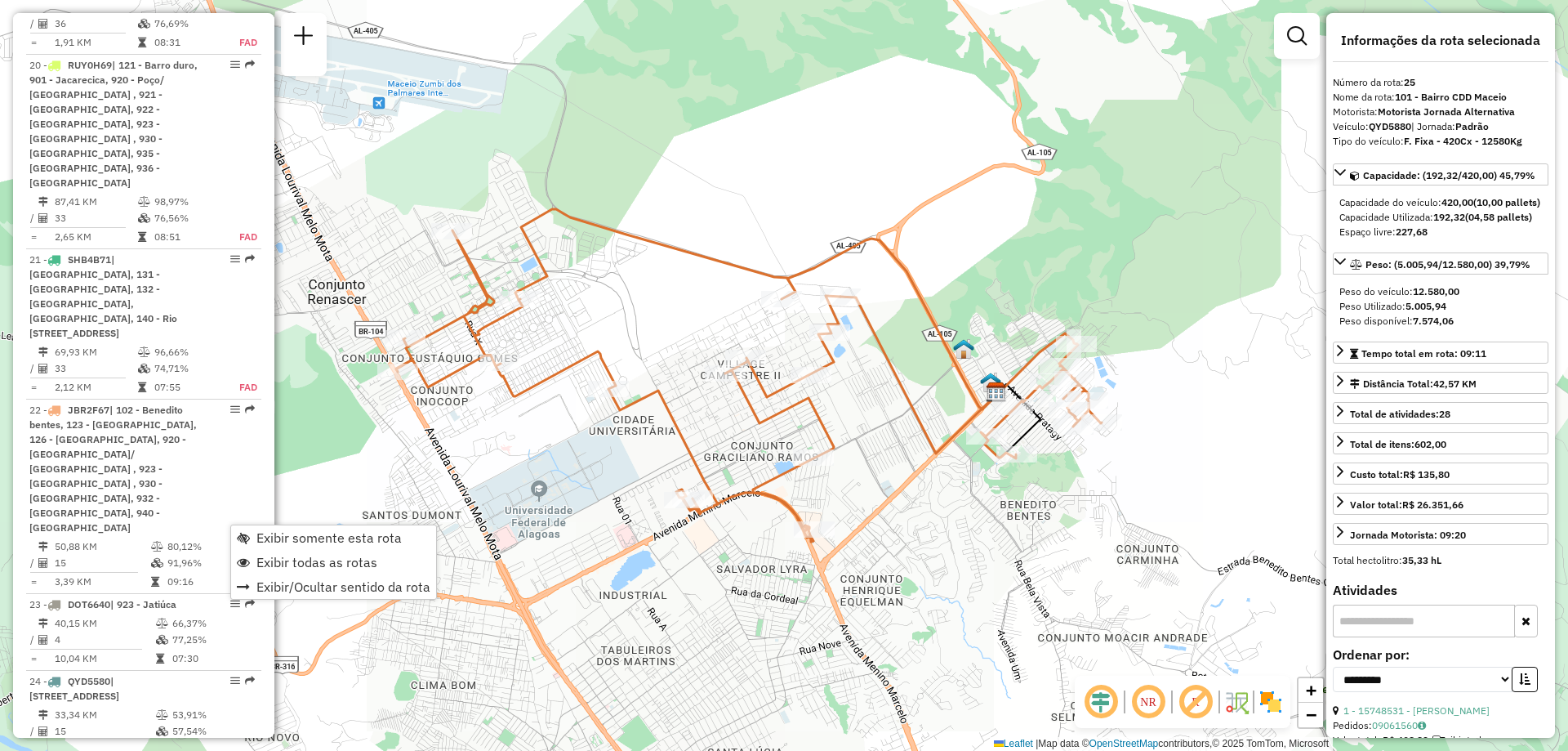
drag, startPoint x: 606, startPoint y: 483, endPoint x: 671, endPoint y: 465, distance: 67.4
click at [671, 465] on div "Janela de atendimento Grade de atendimento Capacidade Transportadoras Veículos …" at bounding box center [784, 375] width 1568 height 751
